Goal: Information Seeking & Learning: Check status

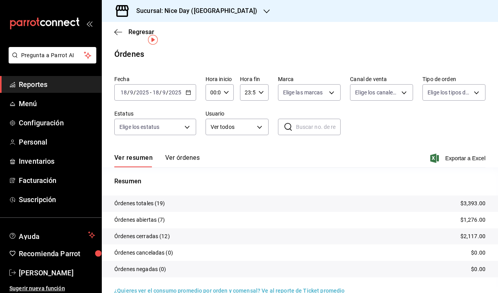
scroll to position [14, 0]
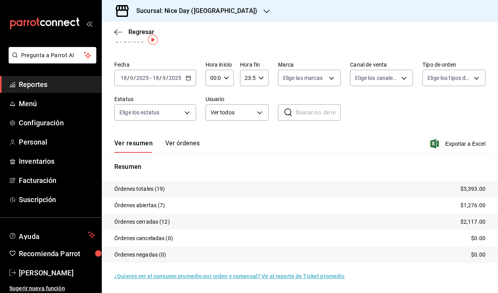
click at [198, 11] on h3 "Sucursal: Nice Day ([GEOGRAPHIC_DATA])" at bounding box center [193, 10] width 127 height 9
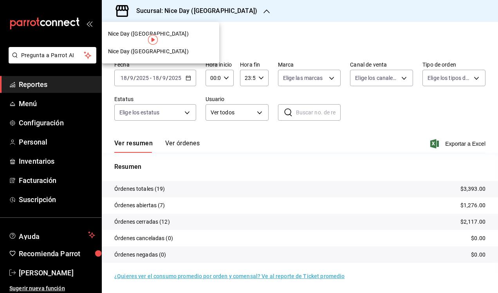
click at [164, 54] on div "Nice Day ([GEOGRAPHIC_DATA])" at bounding box center [160, 51] width 105 height 8
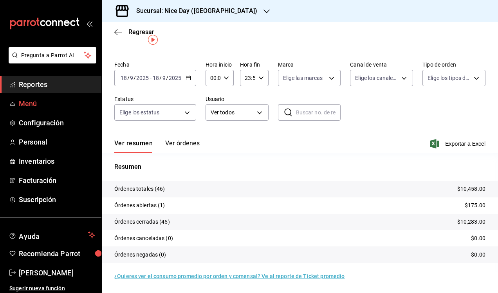
scroll to position [14, 0]
click at [118, 35] on icon "button" at bounding box center [118, 32] width 8 height 7
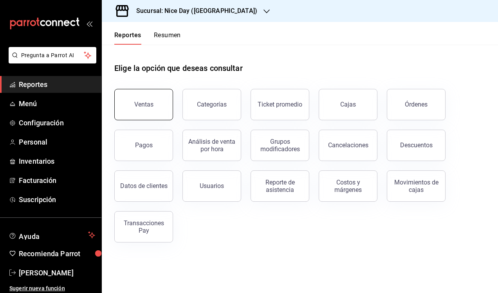
click at [148, 108] on button "Ventas" at bounding box center [143, 104] width 59 height 31
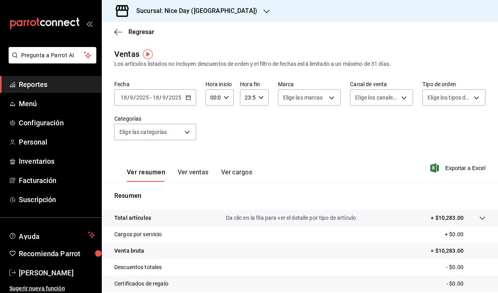
click at [190, 101] on div "[DATE] [DATE] - [DATE] [DATE]" at bounding box center [155, 97] width 82 height 16
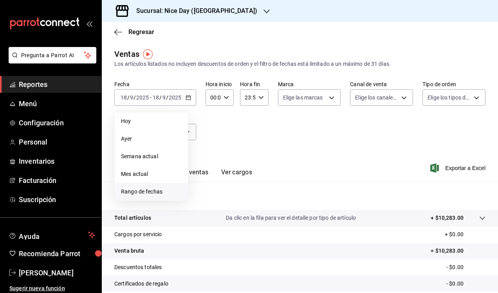
click at [141, 188] on span "Rango de fechas" at bounding box center [151, 192] width 61 height 8
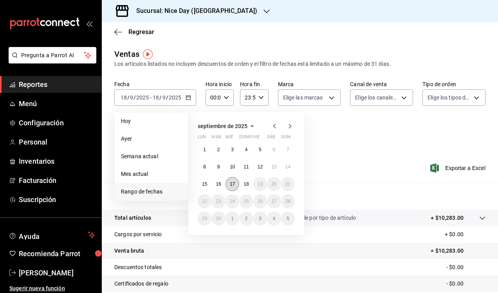
click at [230, 184] on button "17" at bounding box center [233, 184] width 14 height 14
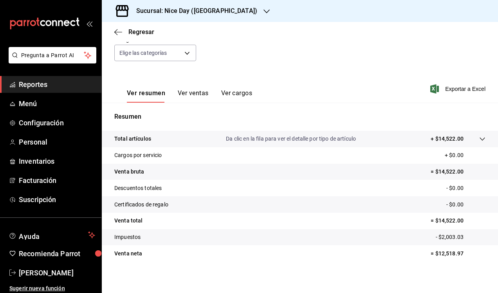
scroll to position [80, 0]
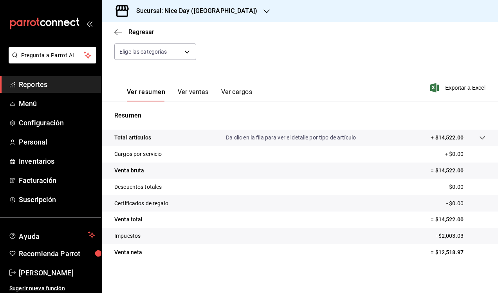
click at [190, 89] on button "Ver ventas" at bounding box center [193, 94] width 31 height 13
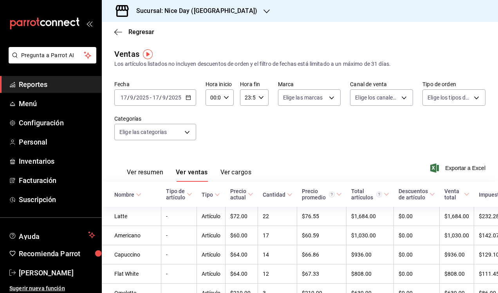
click at [234, 168] on div "Ver resumen Ver ventas Ver cargos" at bounding box center [182, 170] width 137 height 23
click at [234, 174] on button "Ver cargos" at bounding box center [236, 174] width 31 height 13
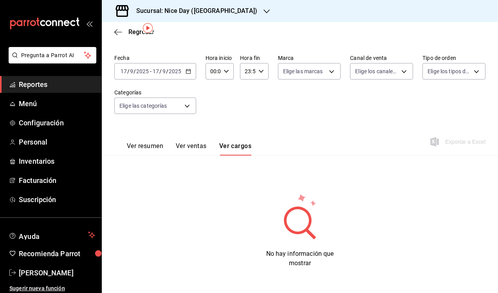
scroll to position [26, 0]
click at [153, 149] on button "Ver resumen" at bounding box center [145, 148] width 36 height 13
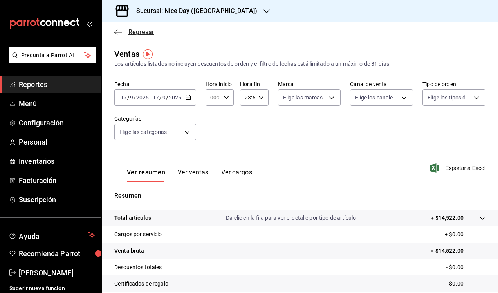
click at [120, 30] on icon "button" at bounding box center [118, 32] width 8 height 7
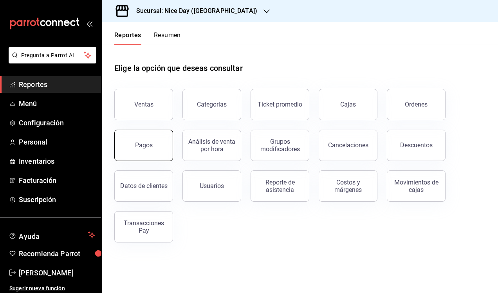
click at [152, 150] on button "Pagos" at bounding box center [143, 145] width 59 height 31
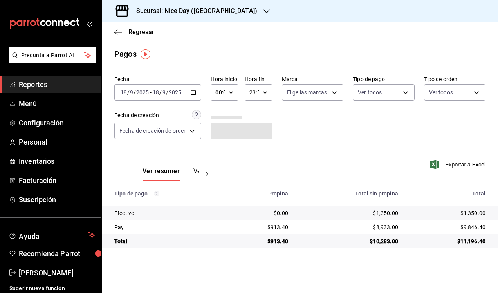
click at [194, 95] on \(Stroke\) "button" at bounding box center [193, 93] width 5 height 4
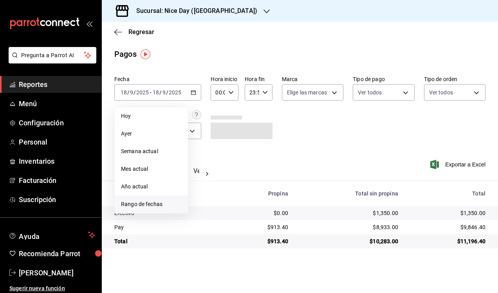
click at [141, 205] on span "Rango de fechas" at bounding box center [151, 204] width 61 height 8
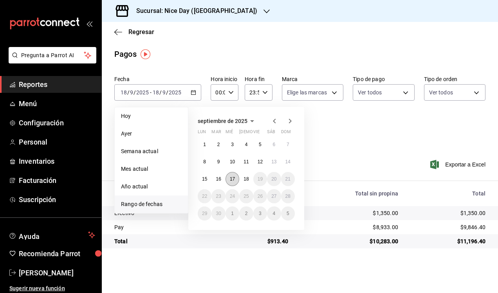
click at [232, 181] on abbr "17" at bounding box center [232, 178] width 5 height 5
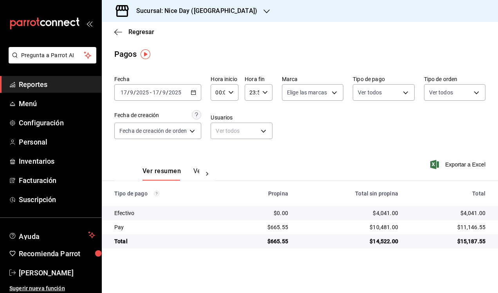
click at [340, 151] on div "Ver resumen Ver pagos Exportar a Excel" at bounding box center [300, 169] width 397 height 42
click at [194, 92] on \(Stroke\) "button" at bounding box center [194, 92] width 4 height 0
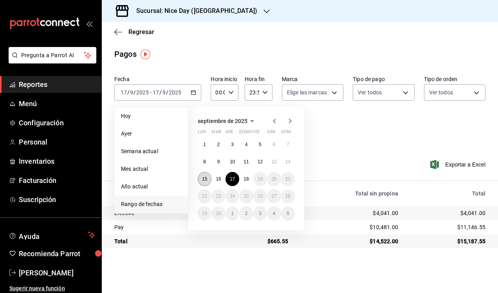
click at [205, 177] on abbr "15" at bounding box center [204, 178] width 5 height 5
click at [246, 179] on abbr "18" at bounding box center [246, 178] width 5 height 5
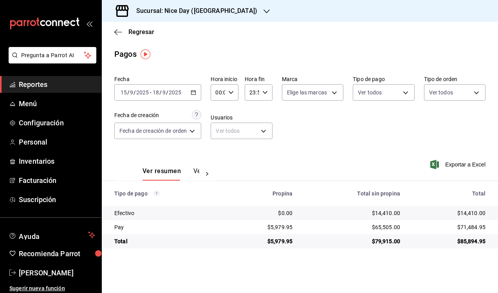
click at [315, 150] on div "Ver resumen Ver pagos Exportar a Excel" at bounding box center [300, 169] width 397 height 42
click at [314, 152] on div "Ver resumen Ver pagos Exportar a Excel" at bounding box center [300, 169] width 397 height 42
click at [118, 33] on icon "button" at bounding box center [118, 32] width 8 height 7
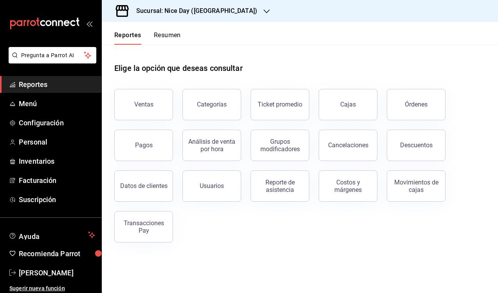
click at [233, 233] on div "Ventas Categorías Ticket promedio Cajas Órdenes Pagos Análisis de venta por hor…" at bounding box center [295, 161] width 381 height 163
click at [220, 245] on div "Elige la opción que deseas consultar Ventas Categorías Ticket promedio Cajas Ór…" at bounding box center [300, 150] width 397 height 210
click at [284, 242] on div "Ventas Categorías Ticket promedio Cajas Órdenes Pagos Análisis de venta por hor…" at bounding box center [295, 161] width 381 height 163
click at [152, 105] on div "Ventas" at bounding box center [143, 104] width 19 height 7
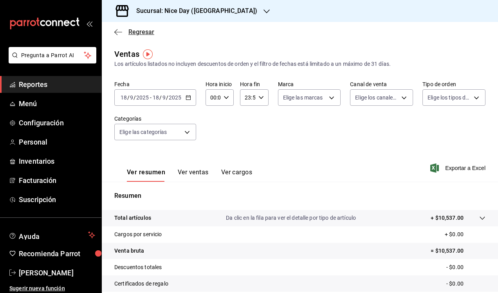
click at [117, 33] on icon "button" at bounding box center [118, 32] width 8 height 7
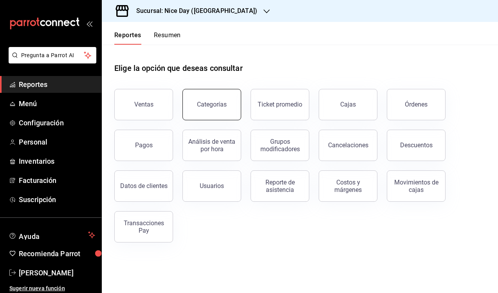
click at [215, 110] on button "Categorías" at bounding box center [212, 104] width 59 height 31
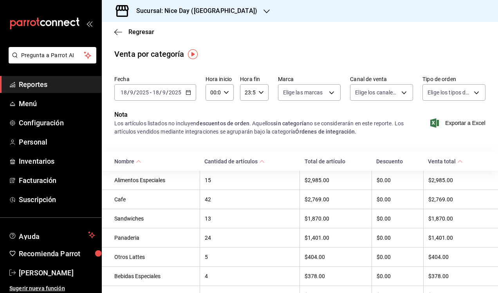
click at [187, 93] on icon "button" at bounding box center [188, 92] width 5 height 5
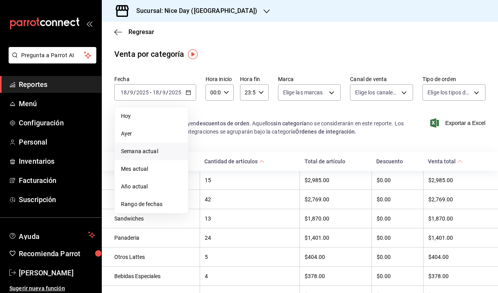
click at [139, 151] on span "Semana actual" at bounding box center [151, 151] width 61 height 8
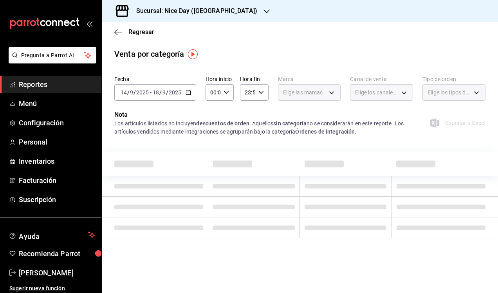
click at [263, 132] on div "Los artículos listados no incluyen descuentos de orden . Aquellos sin categoría…" at bounding box center [261, 127] width 295 height 16
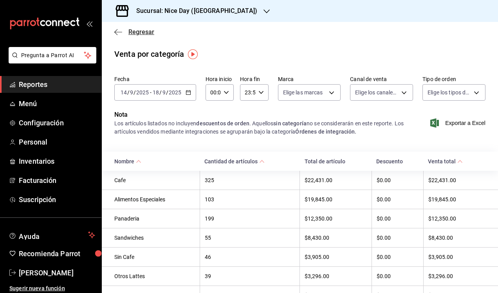
click at [119, 34] on icon "button" at bounding box center [118, 32] width 8 height 7
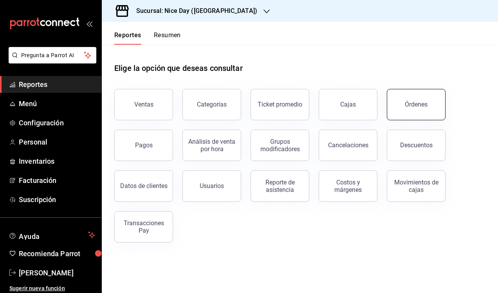
click at [408, 109] on button "Órdenes" at bounding box center [416, 104] width 59 height 31
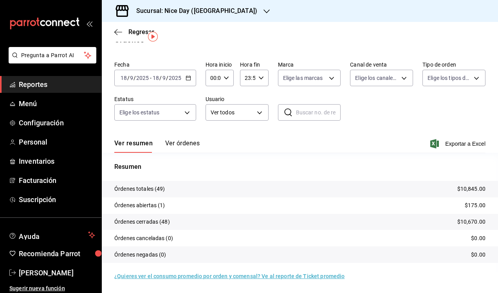
scroll to position [14, 0]
